Goal: Find specific page/section: Locate a particular part of the current website

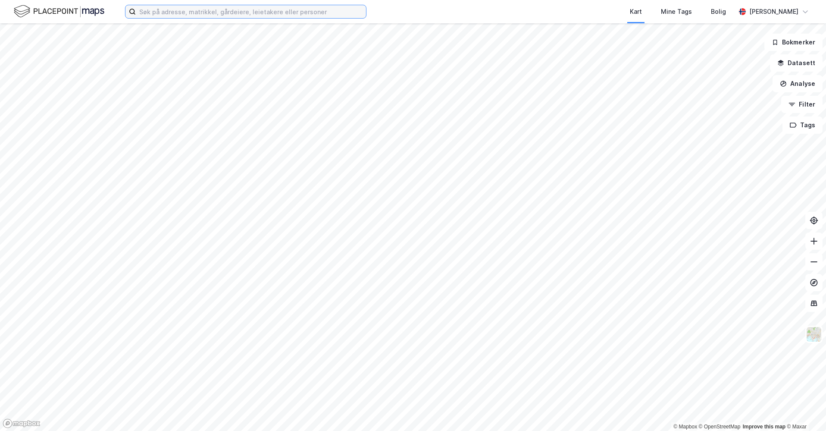
click at [176, 16] on input at bounding box center [251, 11] width 230 height 13
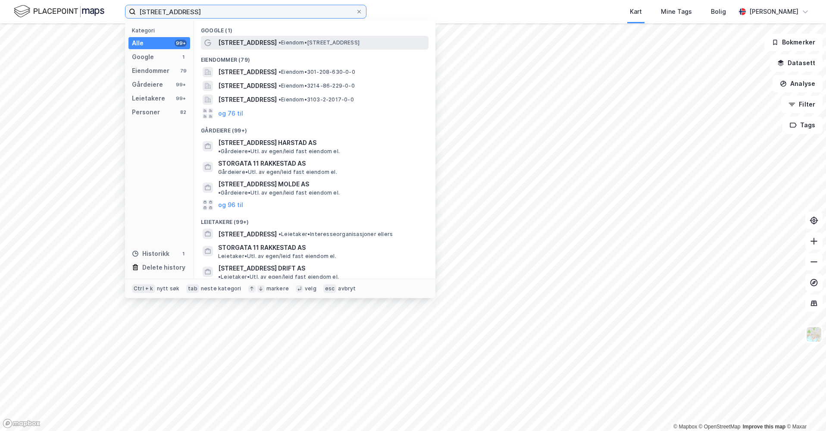
type input "[STREET_ADDRESS]"
click at [284, 40] on span "• Eiendom • [STREET_ADDRESS]" at bounding box center [319, 42] width 81 height 7
